Goal: Navigation & Orientation: Find specific page/section

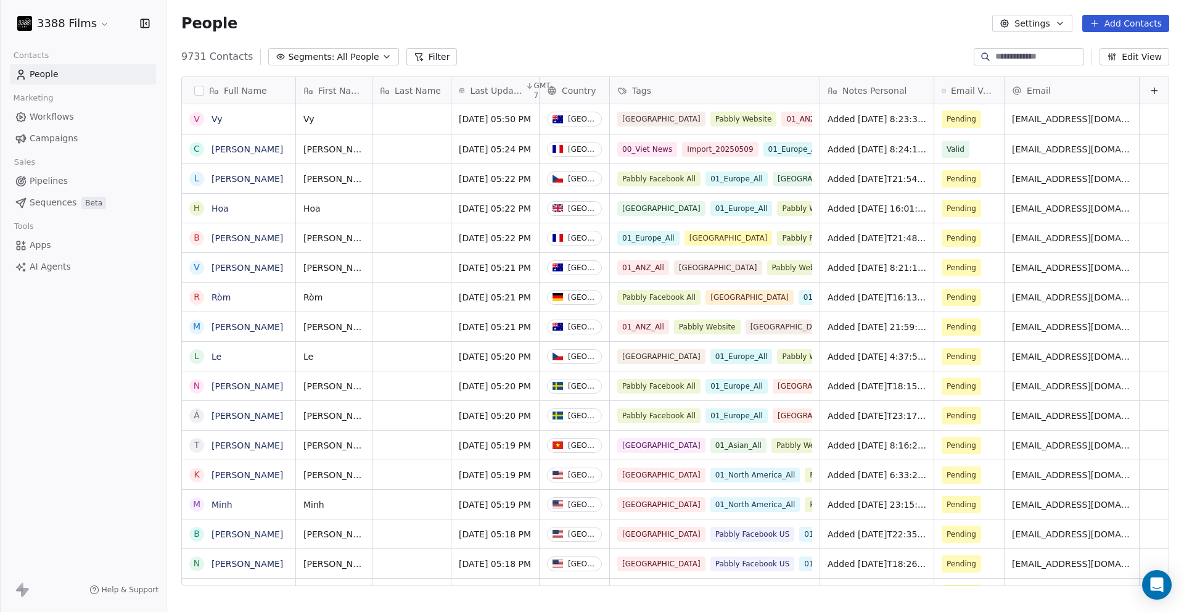
scroll to position [529, 1008]
click at [47, 379] on div "3388 Films Contacts People Marketing Workflows Campaigns Sales Pipelines Sequen…" at bounding box center [83, 306] width 166 height 612
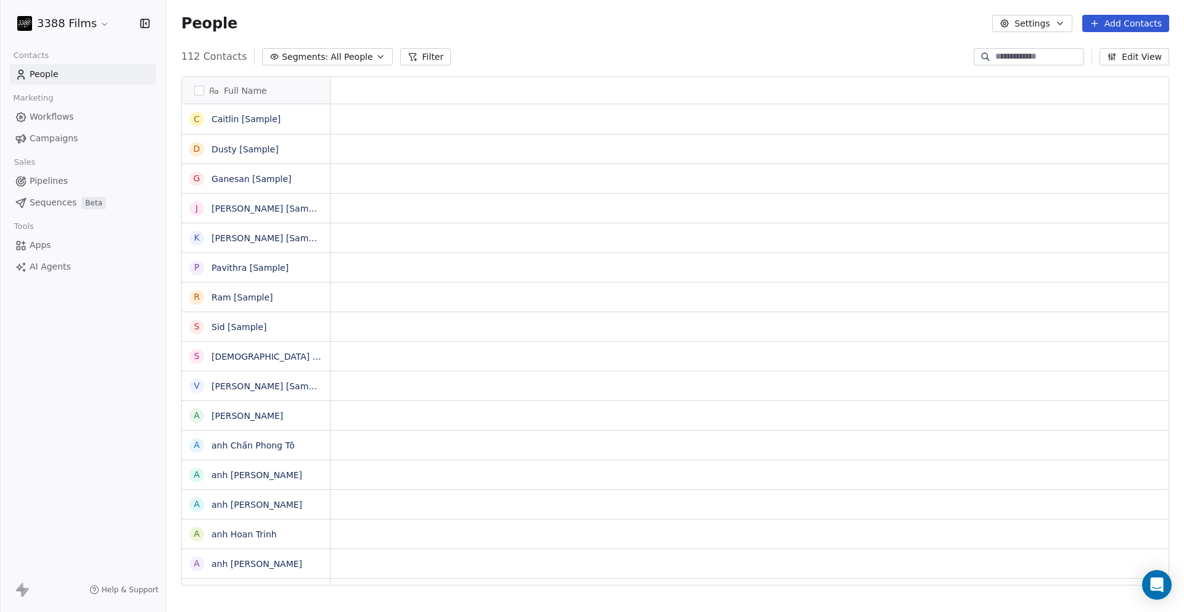
scroll to position [10, 10]
